Goal: Task Accomplishment & Management: Use online tool/utility

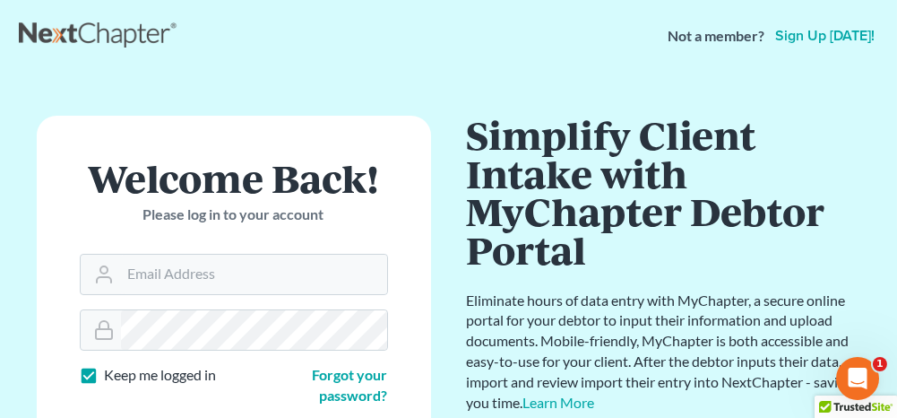
scroll to position [90, 0]
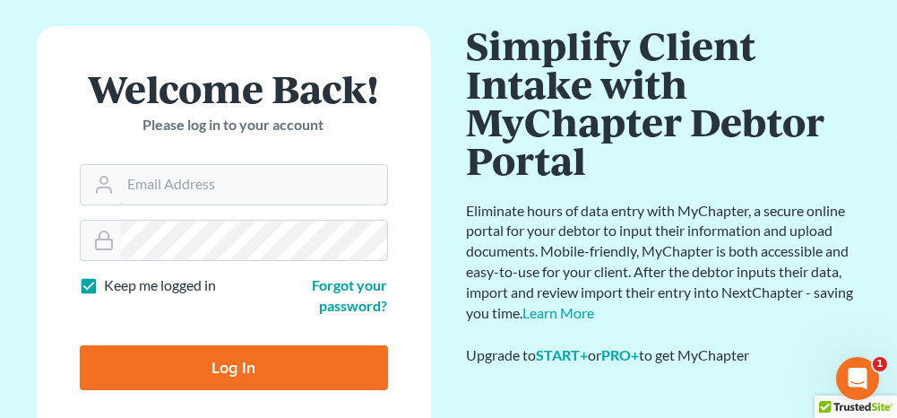
type input "[PERSON_NAME][EMAIL_ADDRESS][DOMAIN_NAME]"
click at [221, 364] on input "Log In" at bounding box center [234, 367] width 308 height 45
type input "Thinking..."
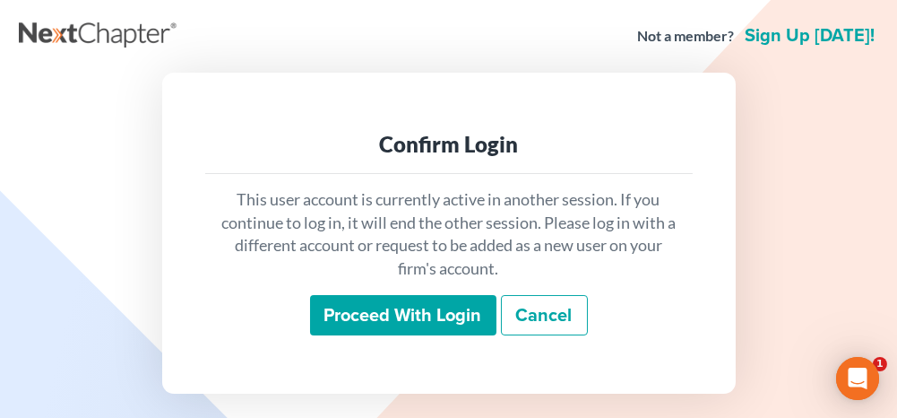
click at [369, 323] on input "Proceed with login" at bounding box center [403, 315] width 186 height 41
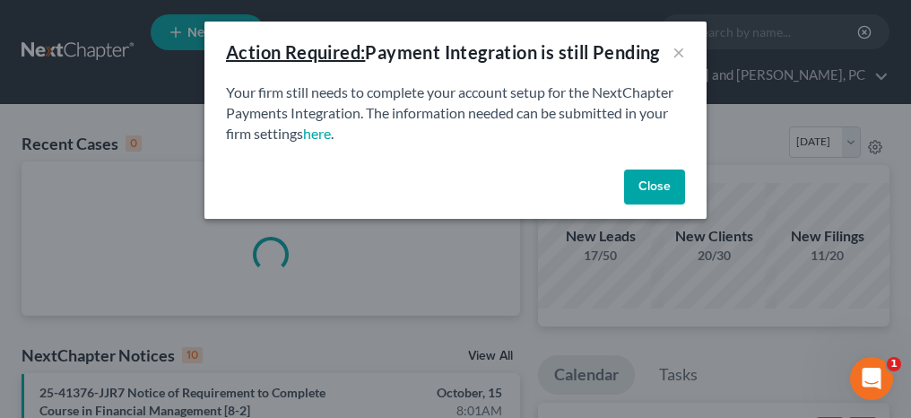
click at [653, 186] on button "Close" at bounding box center [654, 187] width 61 height 36
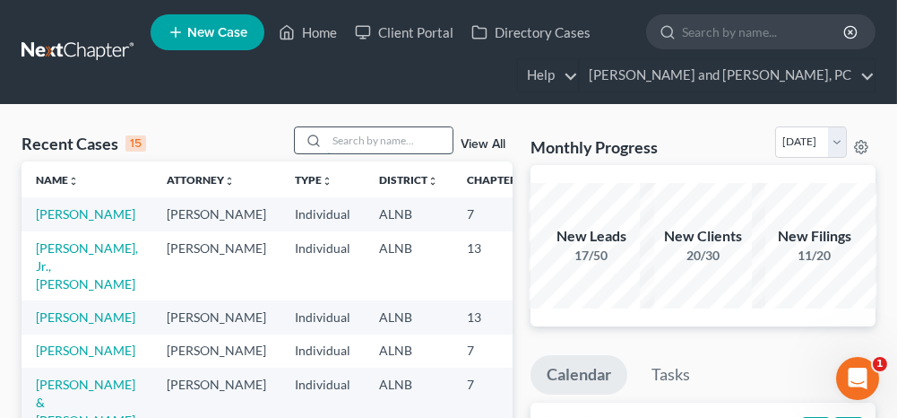
click at [381, 134] on input "search" at bounding box center [389, 140] width 125 height 26
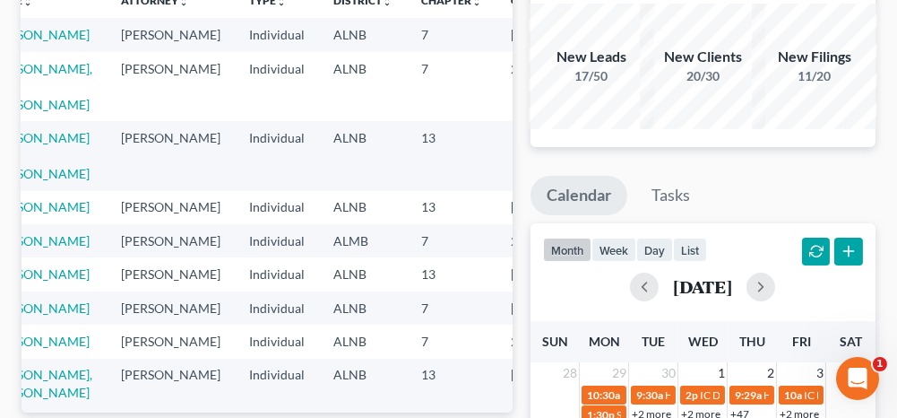
scroll to position [0, 48]
type input "lee"
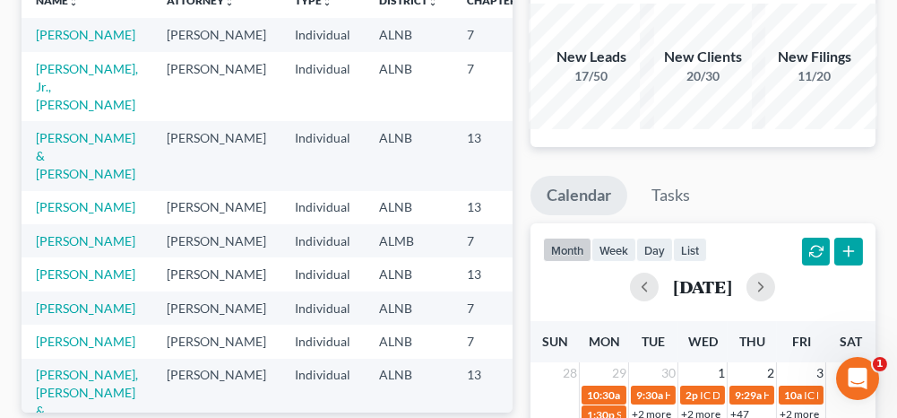
scroll to position [0, 0]
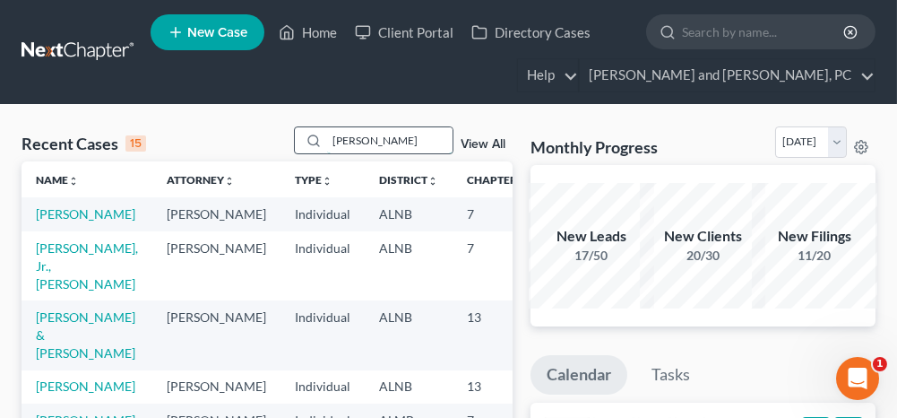
drag, startPoint x: 355, startPoint y: 135, endPoint x: 335, endPoint y: 140, distance: 20.2
click at [335, 140] on input "lee" at bounding box center [389, 140] width 125 height 26
